Goal: Transaction & Acquisition: Book appointment/travel/reservation

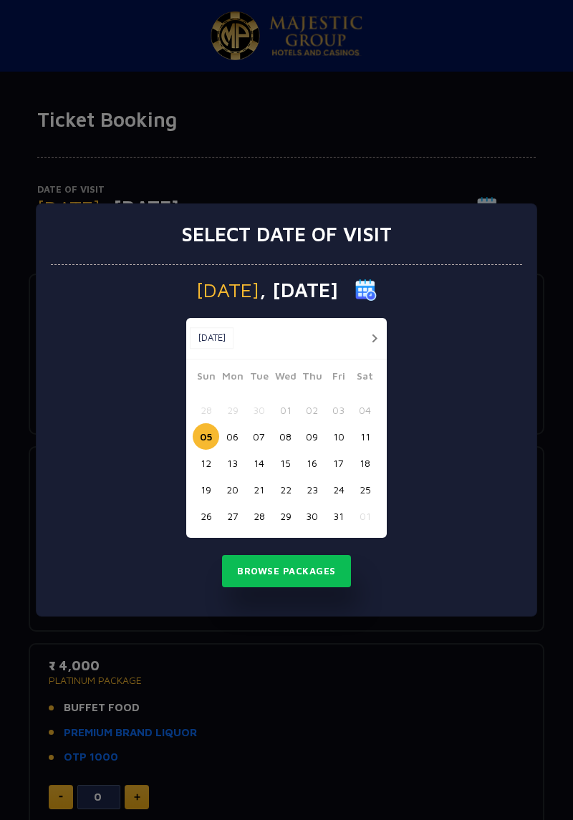
click at [233, 517] on button "27" at bounding box center [232, 516] width 26 height 26
click at [304, 581] on button "Browse Packages" at bounding box center [286, 571] width 129 height 33
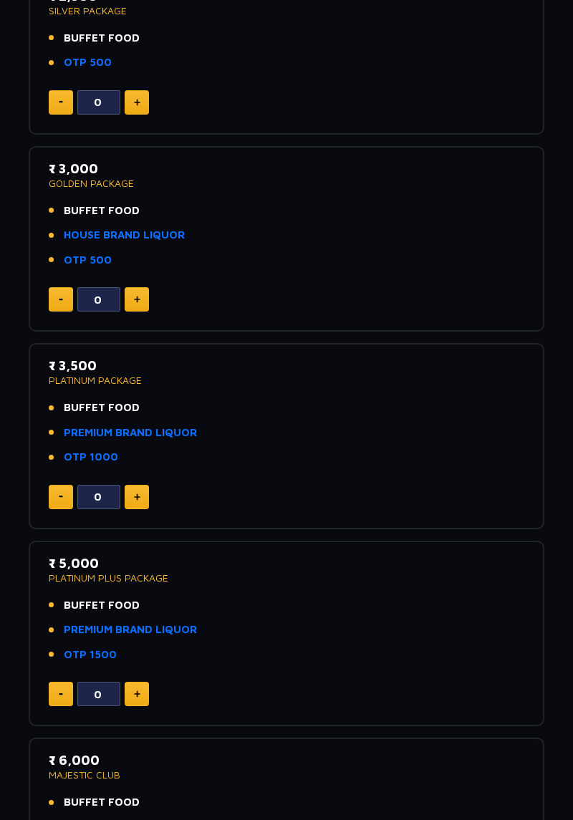
scroll to position [313, 0]
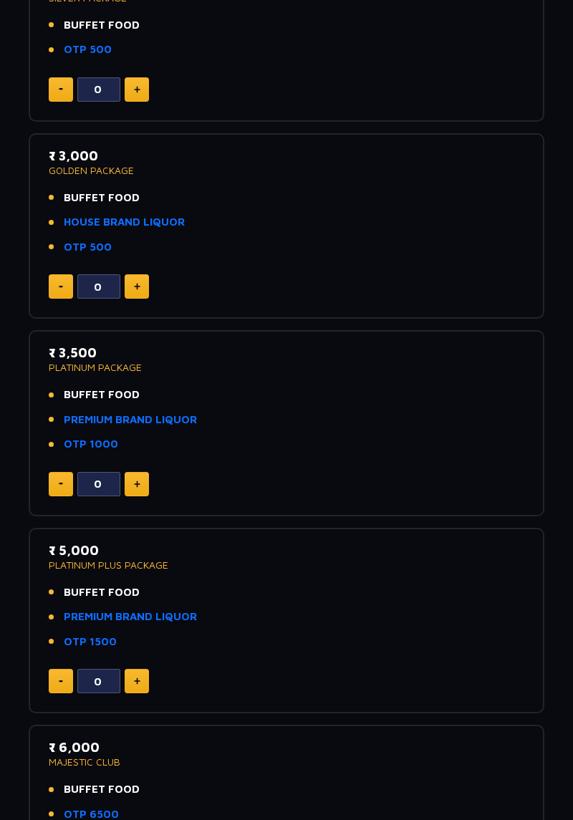
click at [327, 449] on li "OTP 1000" at bounding box center [286, 444] width 475 height 16
click at [333, 449] on li "OTP 1000" at bounding box center [286, 444] width 475 height 16
click at [109, 402] on span "BUFFET FOOD" at bounding box center [102, 395] width 76 height 16
click at [112, 415] on link "PREMIUM BRAND LIQUOR" at bounding box center [130, 420] width 133 height 16
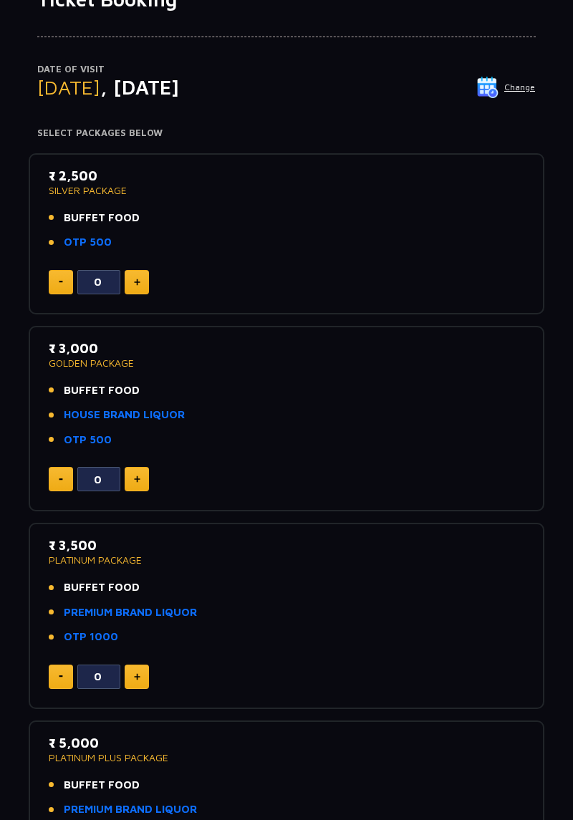
scroll to position [0, 0]
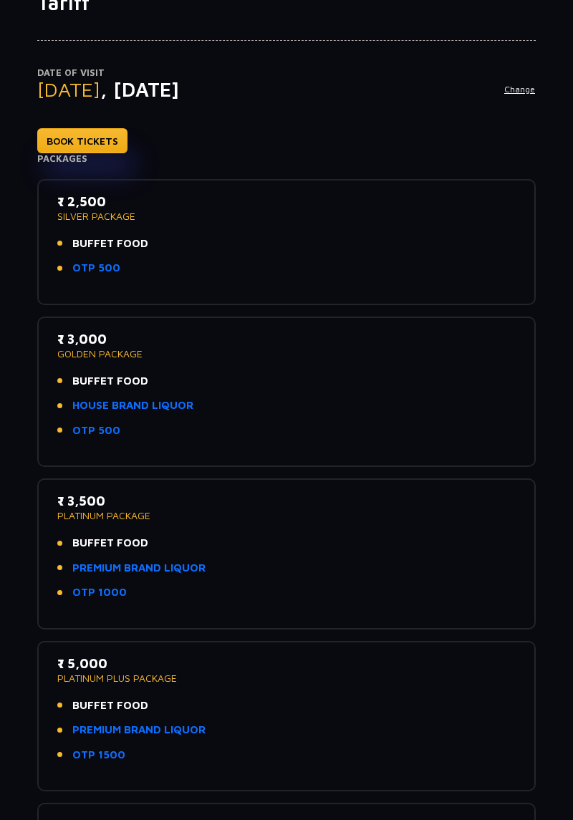
scroll to position [90, 0]
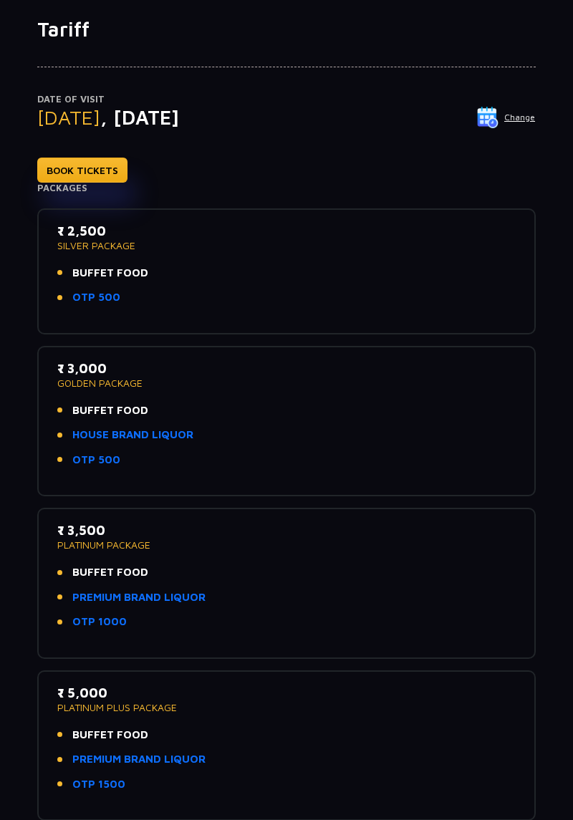
click at [135, 551] on div "₹ 3,500 PLATINUM PACKAGE BUFFET FOOD PREMIUM BRAND LIQUOR OTP 1000" at bounding box center [286, 580] width 458 height 118
click at [158, 619] on li "OTP 1000" at bounding box center [286, 622] width 458 height 16
click at [149, 600] on link "PREMIUM BRAND LIQUOR" at bounding box center [138, 597] width 133 height 16
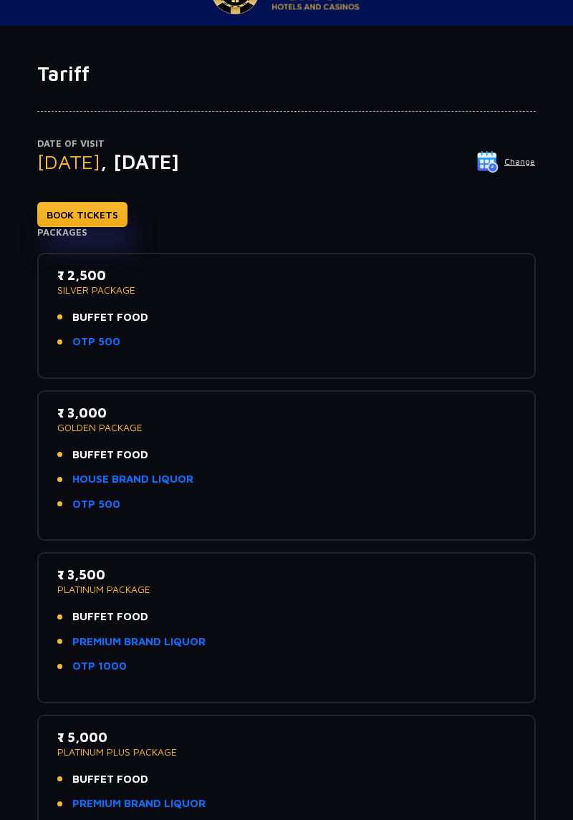
scroll to position [0, 0]
